Goal: Complete application form

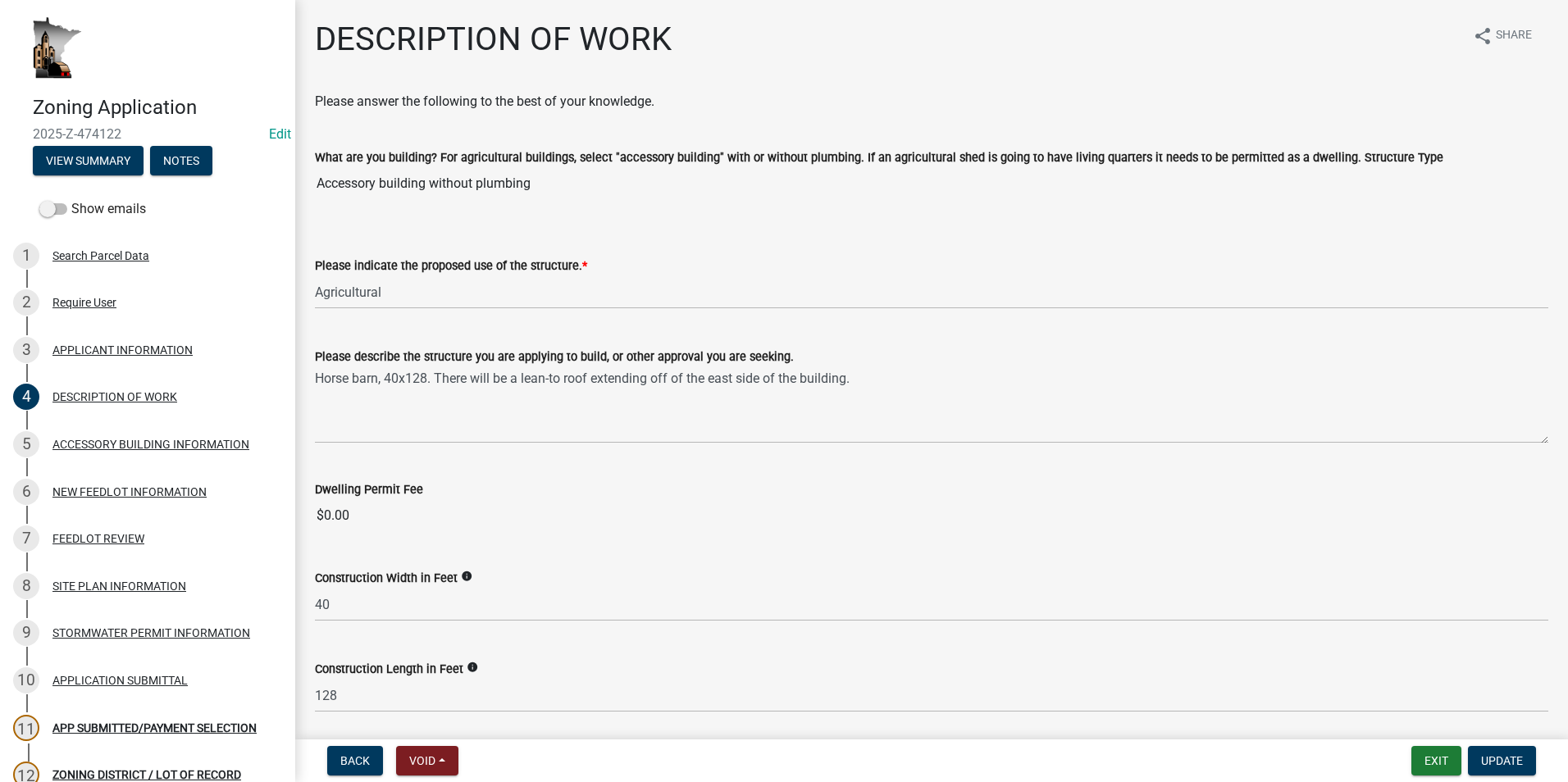
select select "8a50126a-ac8f-44d1-8890-2a914b053a60"
select select "e929572a-d3c1-4656-a5cb-745867c8f3e2"
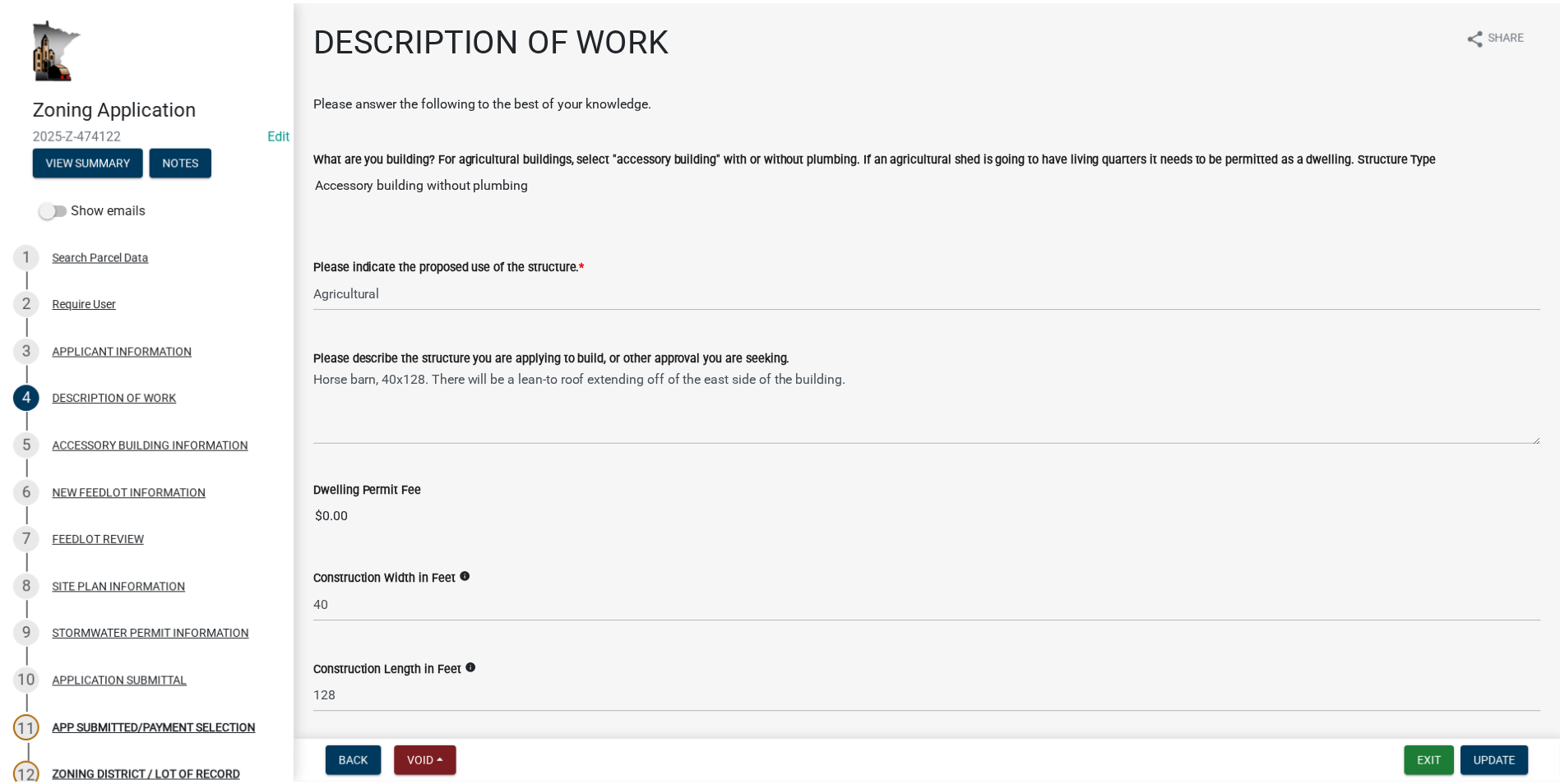
scroll to position [247, 0]
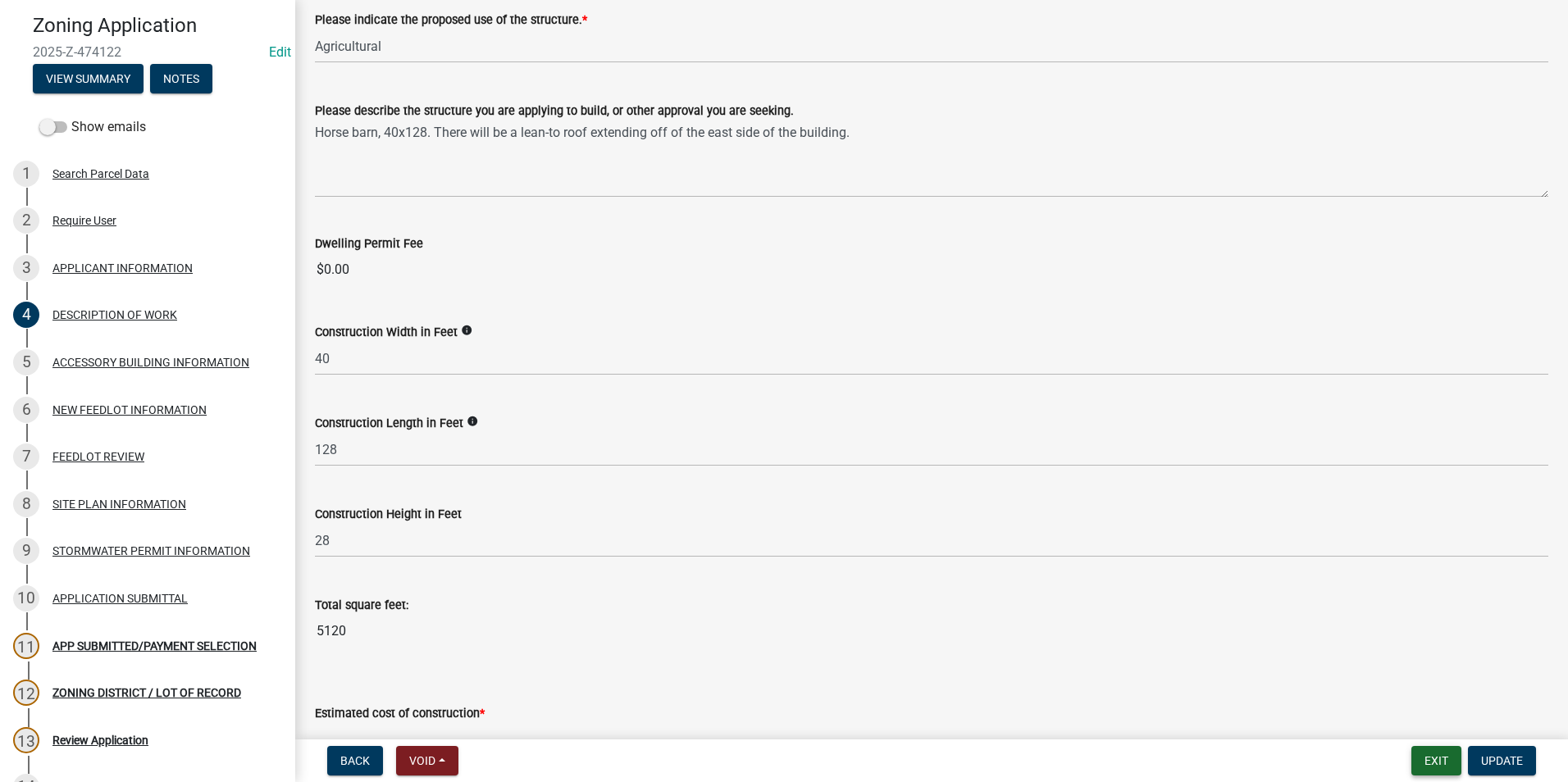
click at [1441, 756] on button "Exit" at bounding box center [1436, 761] width 50 height 30
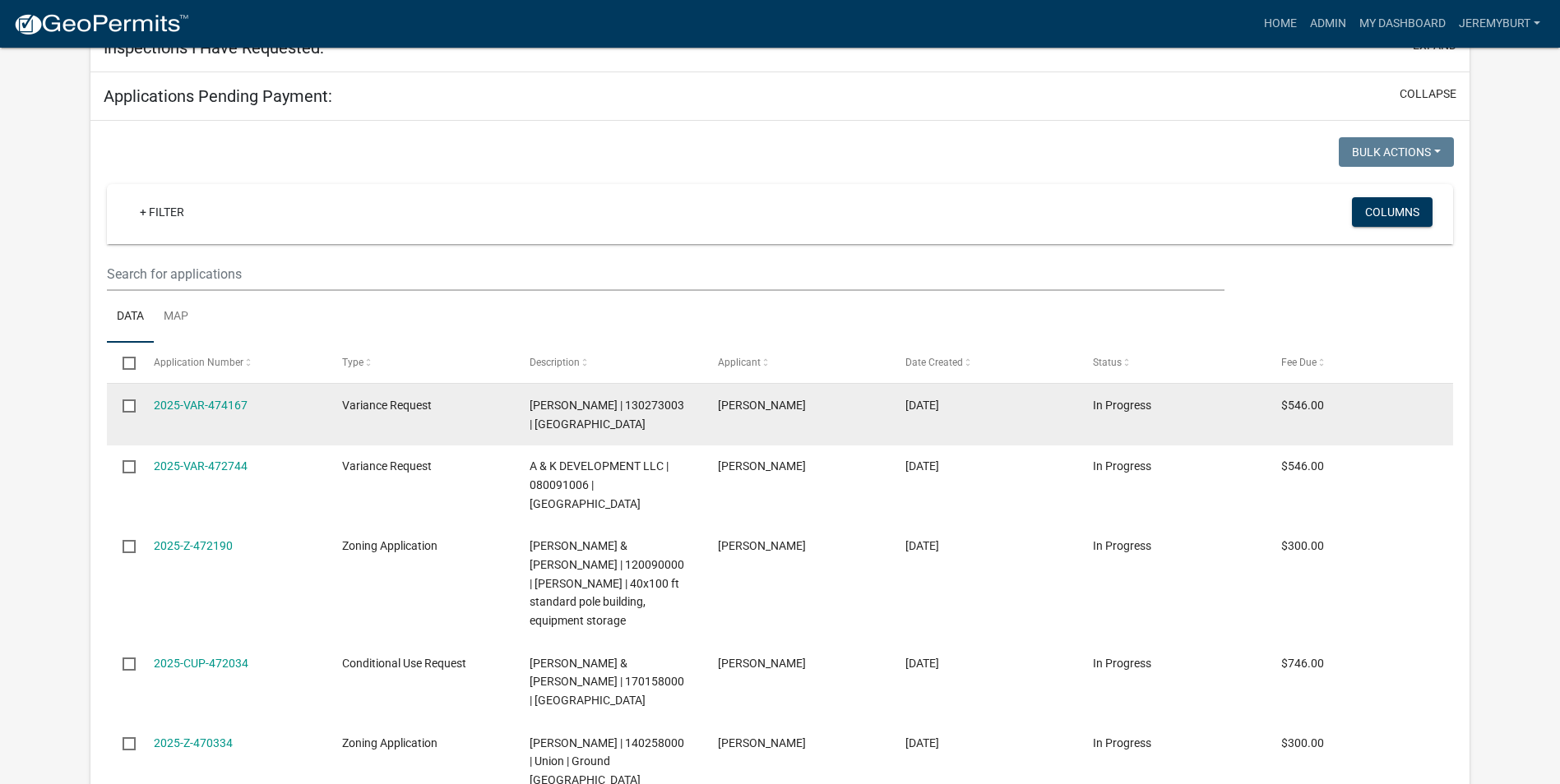
select select "1: 25"
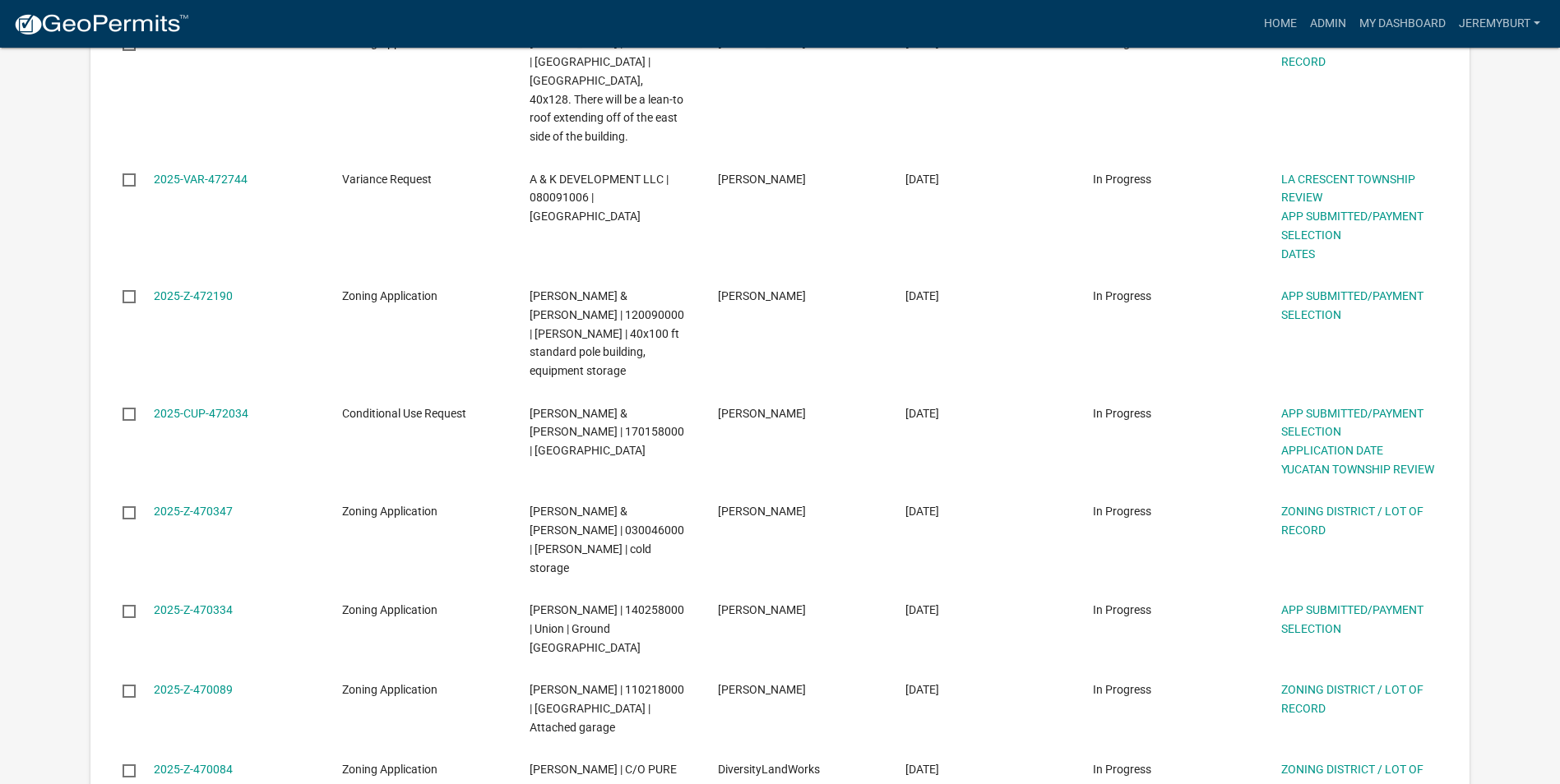
scroll to position [341, 0]
